Goal: Task Accomplishment & Management: Manage account settings

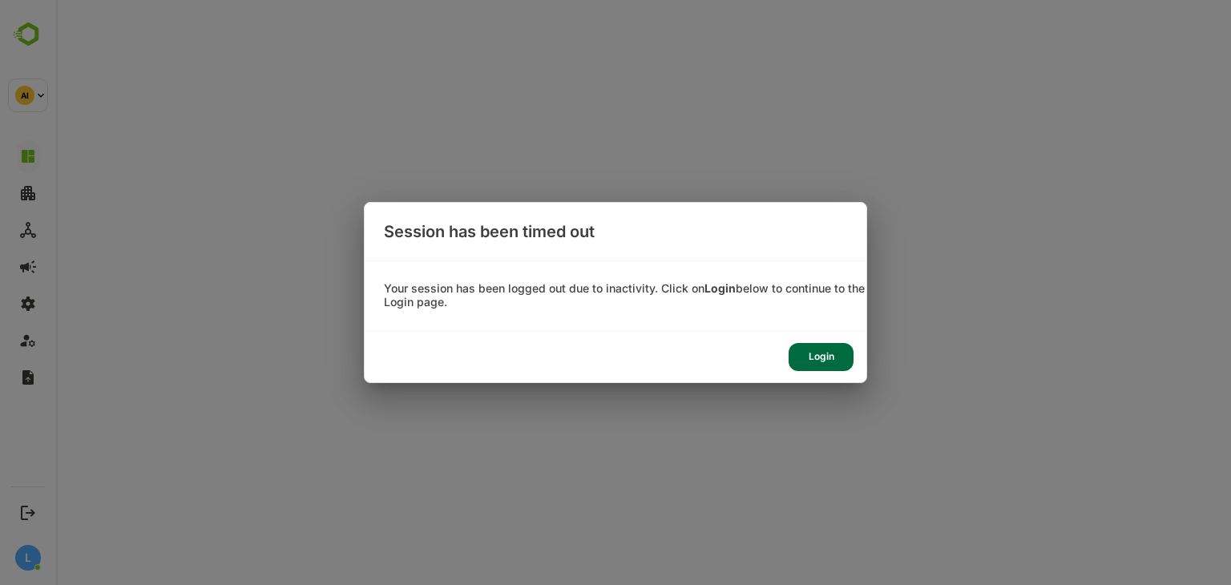
click at [830, 353] on div "Login" at bounding box center [821, 357] width 65 height 28
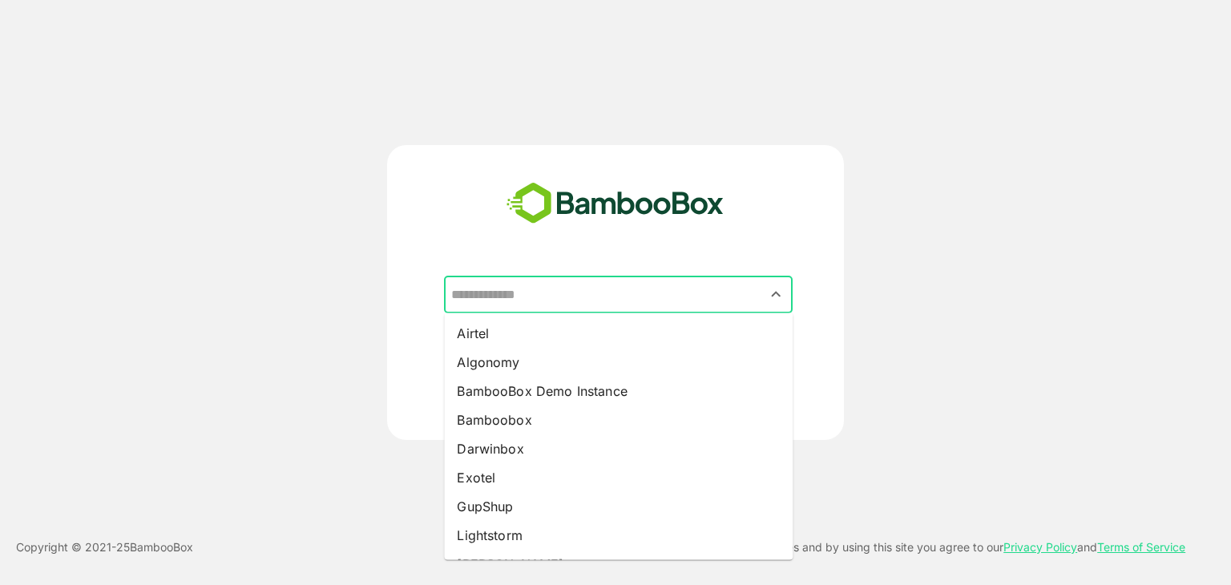
click at [549, 292] on input "text" at bounding box center [618, 295] width 342 height 30
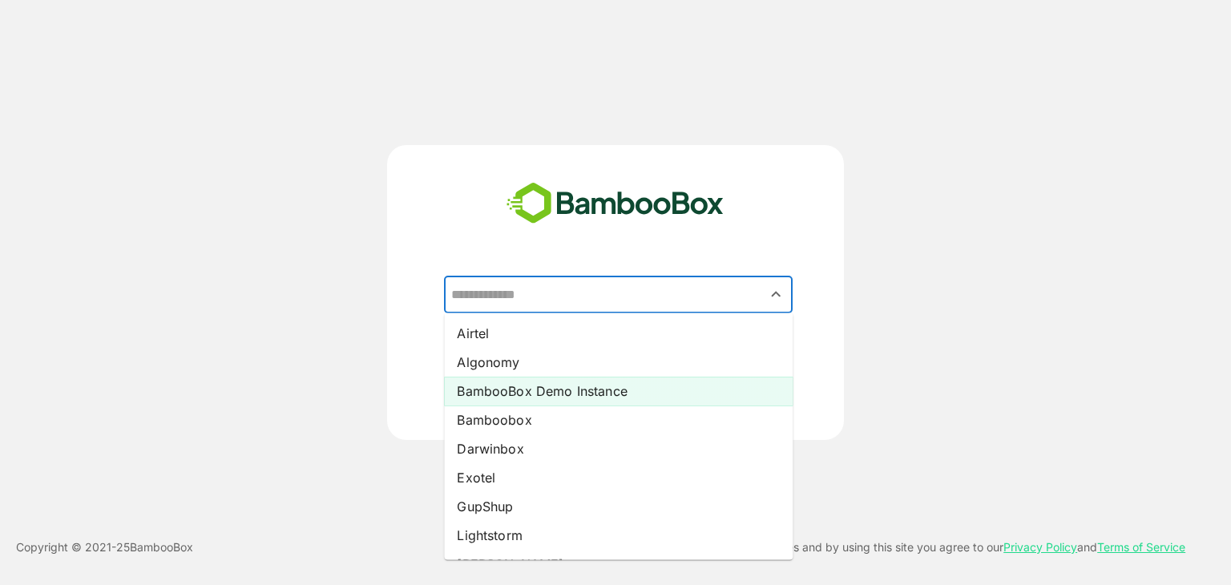
click at [529, 388] on li "BambooBox Demo Instance" at bounding box center [618, 391] width 349 height 29
type input "**********"
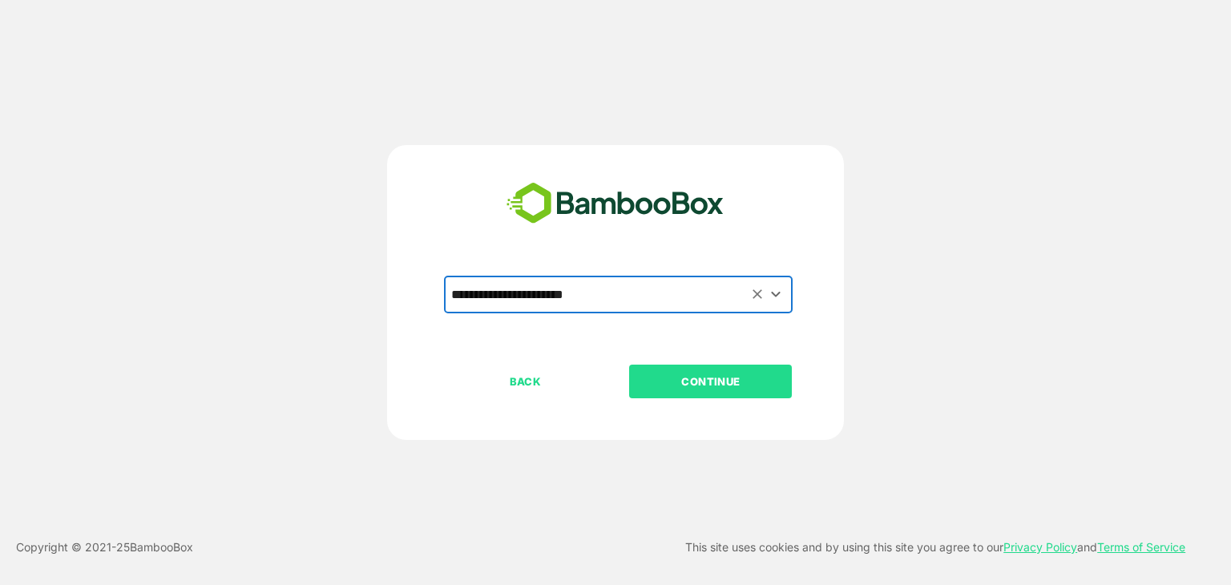
click at [700, 376] on p "CONTINUE" at bounding box center [711, 382] width 160 height 18
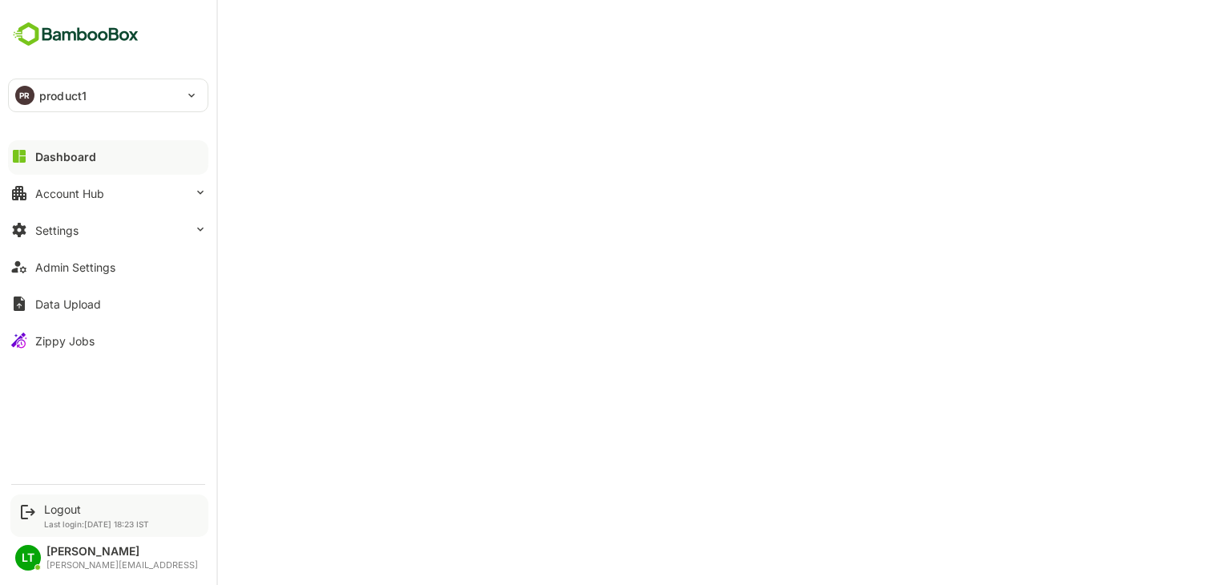
click at [42, 510] on div "Logout Last login: [DATE] 18:23 IST" at bounding box center [109, 515] width 198 height 42
click at [60, 510] on div "Logout" at bounding box center [96, 509] width 105 height 14
